Goal: Task Accomplishment & Management: Manage account settings

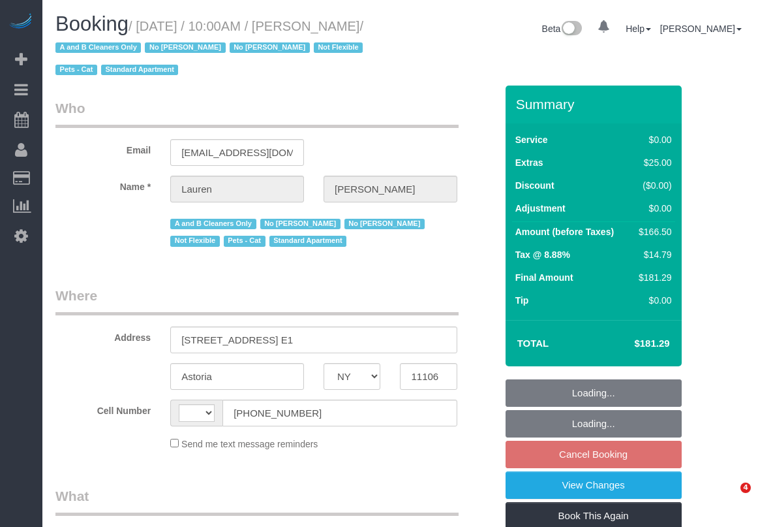
select select "NY"
select select "string:[GEOGRAPHIC_DATA]"
select select "object:814"
select select "number:89"
select select "number:90"
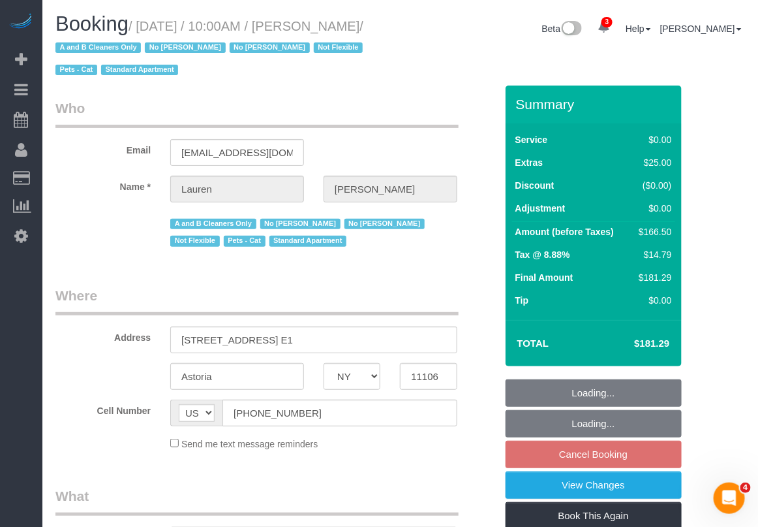
select select "number:14"
select select "number:5"
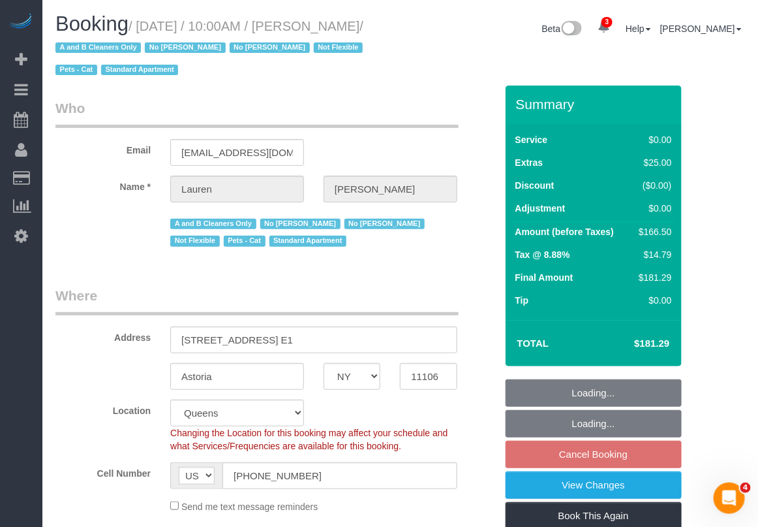
select select "string:stripe-pm_1PIWVh4VGloSiKo7AVfD13n6"
select select "1"
select select "spot3"
select select "object:1321"
select select "1"
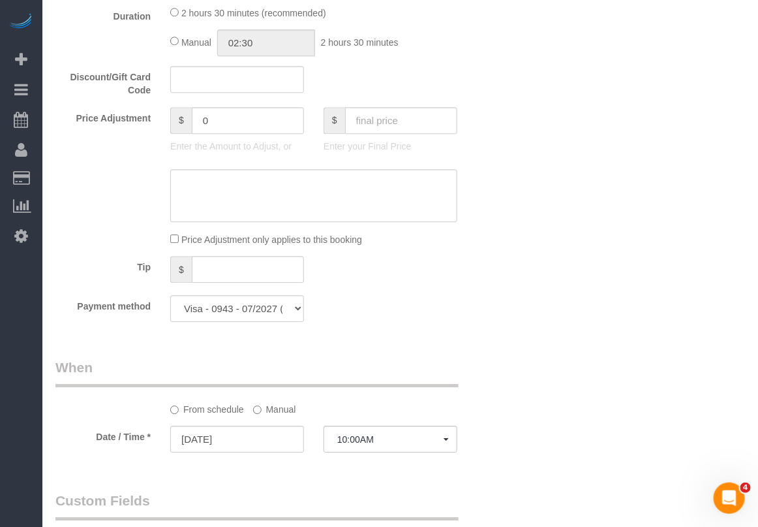
scroll to position [1060, 0]
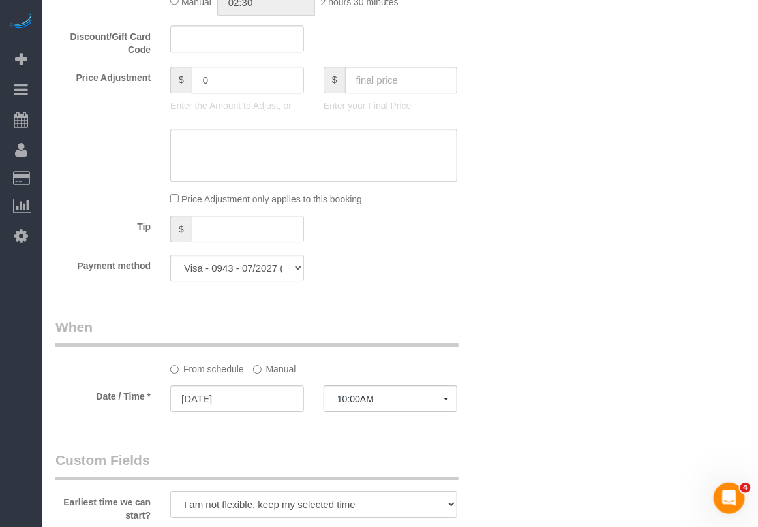
drag, startPoint x: 238, startPoint y: 76, endPoint x: 171, endPoint y: 79, distance: 67.3
click at [171, 79] on div "$ 0" at bounding box center [237, 80] width 134 height 27
type input "-25"
click at [230, 163] on textarea at bounding box center [313, 156] width 287 height 54
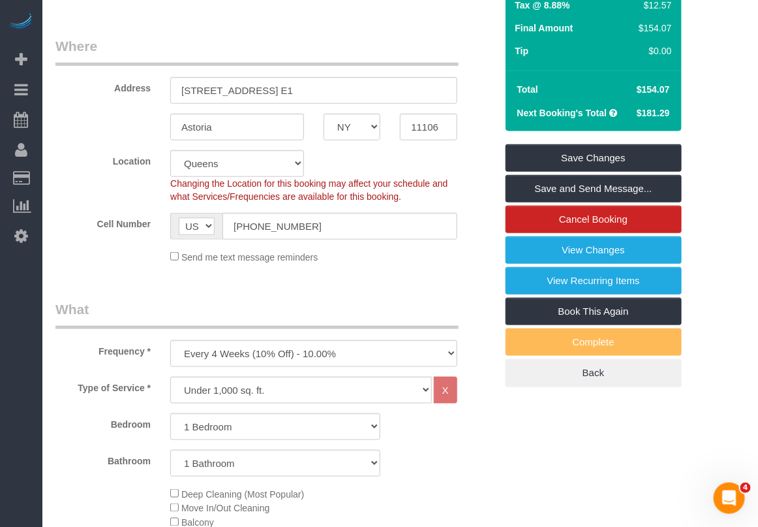
scroll to position [245, 0]
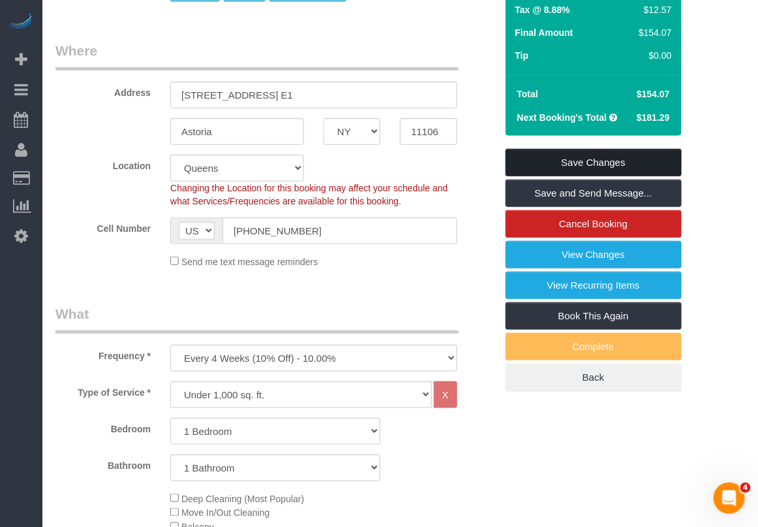
type textarea "quality complaint on 08/22 service"
click at [576, 165] on link "Save Changes" at bounding box center [594, 162] width 176 height 27
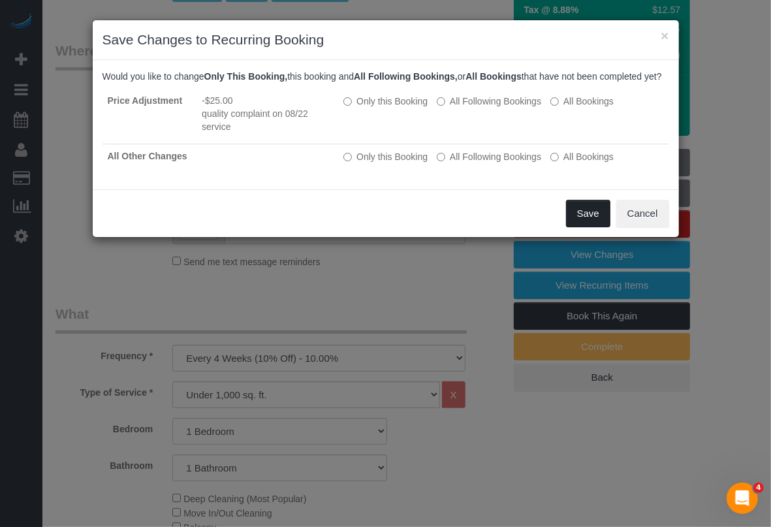
click at [594, 227] on button "Save" at bounding box center [588, 213] width 44 height 27
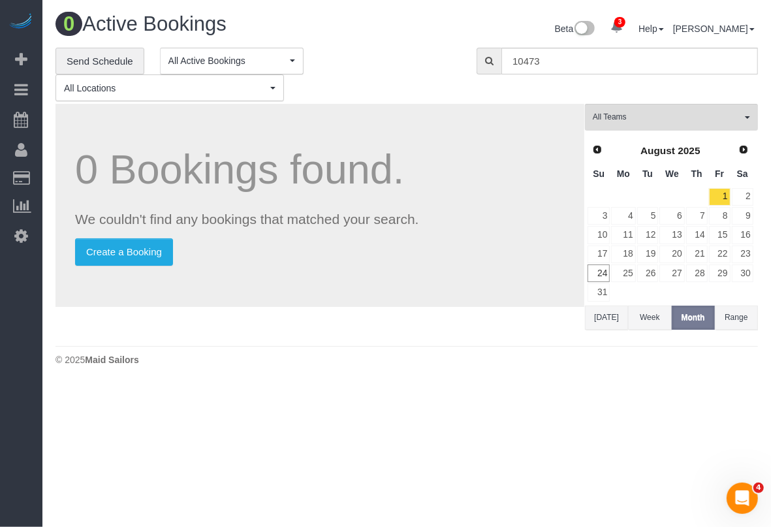
click at [758, 125] on div "**********" at bounding box center [407, 194] width 722 height 292
